Goal: Find specific page/section: Find specific page/section

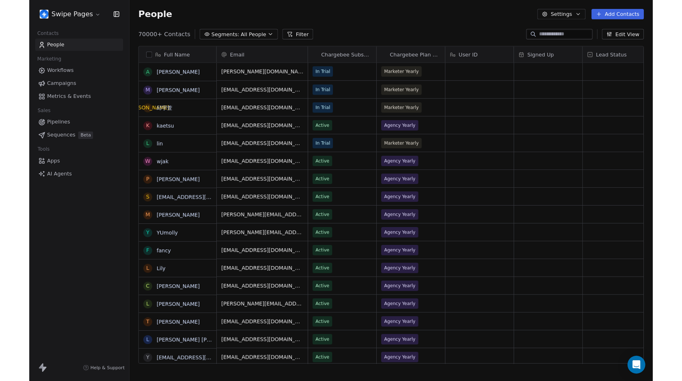
scroll to position [329, 566]
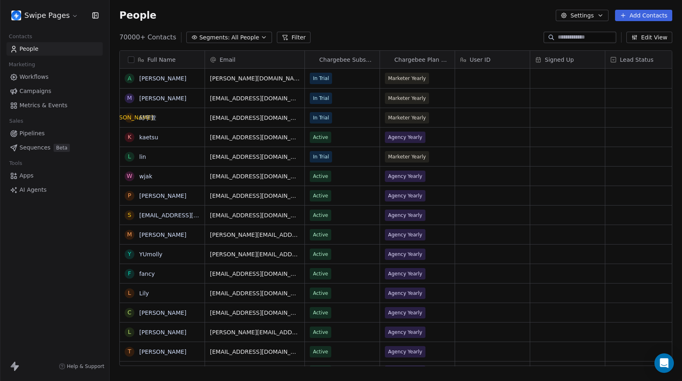
click at [37, 78] on span "Workflows" at bounding box center [33, 77] width 29 height 9
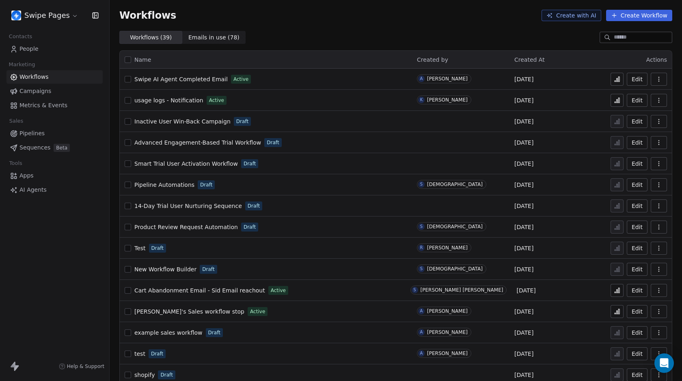
click at [172, 77] on span "Swipe AI Agent Completed Email" at bounding box center [180, 79] width 93 height 6
click at [614, 79] on icon at bounding box center [617, 79] width 6 height 6
click at [184, 79] on span "Swipe AI Agent Completed Email" at bounding box center [180, 79] width 93 height 6
